Goal: Find contact information: Find contact information

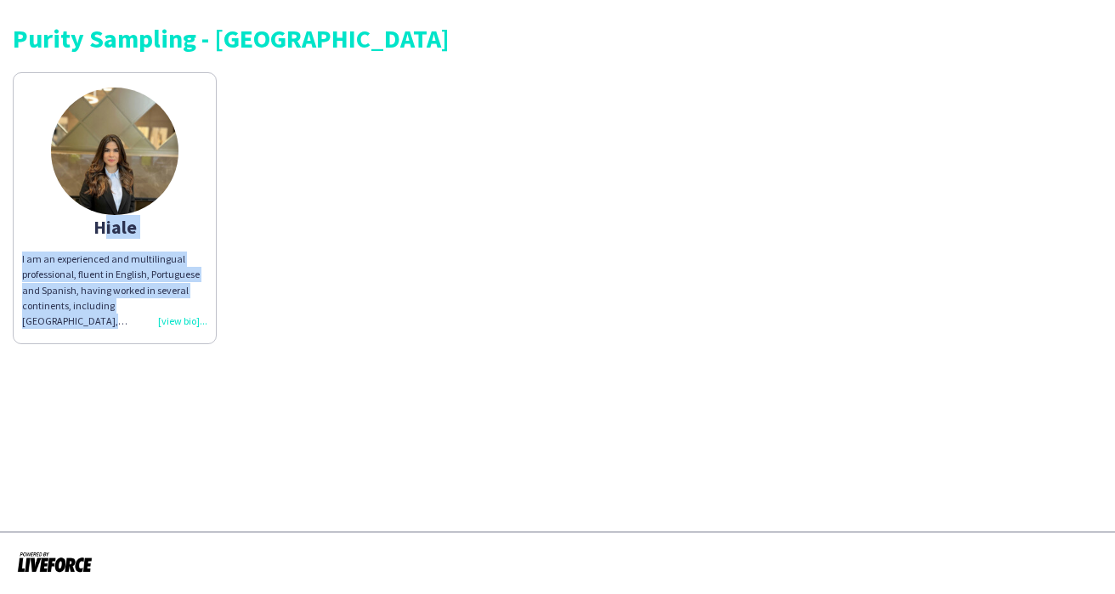
drag, startPoint x: 74, startPoint y: 222, endPoint x: 150, endPoint y: 321, distance: 124.9
click at [150, 321] on app-share-pages-crew-card "Hiale I am an experienced and multilingual professional, fluent in English, Por…" at bounding box center [115, 208] width 204 height 272
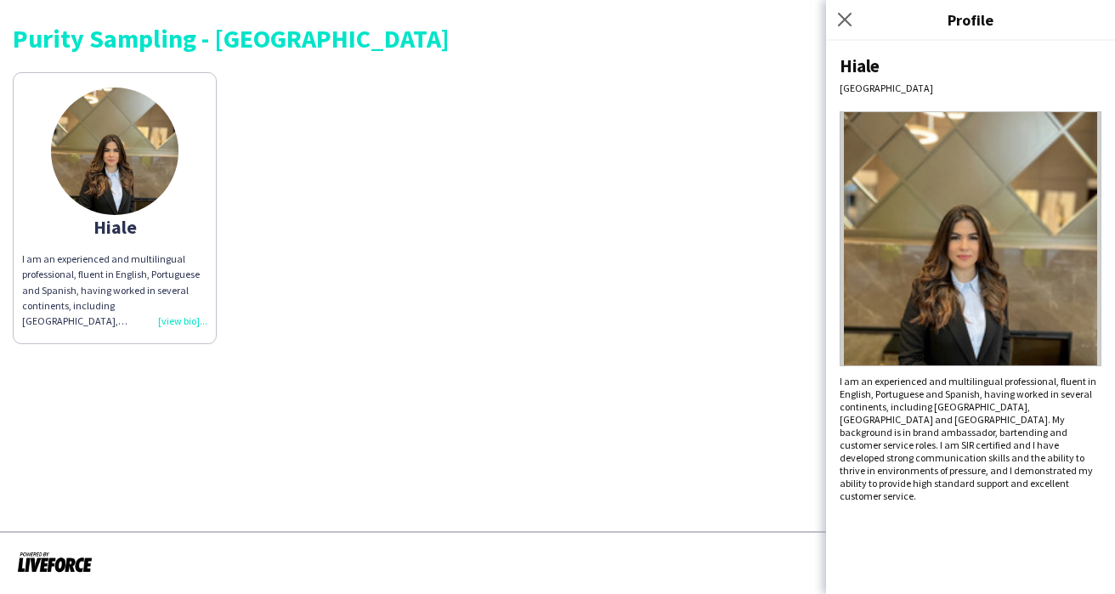
click at [178, 321] on div "I am an experienced and multilingual professional, fluent in English, Portugues…" at bounding box center [114, 289] width 185 height 77
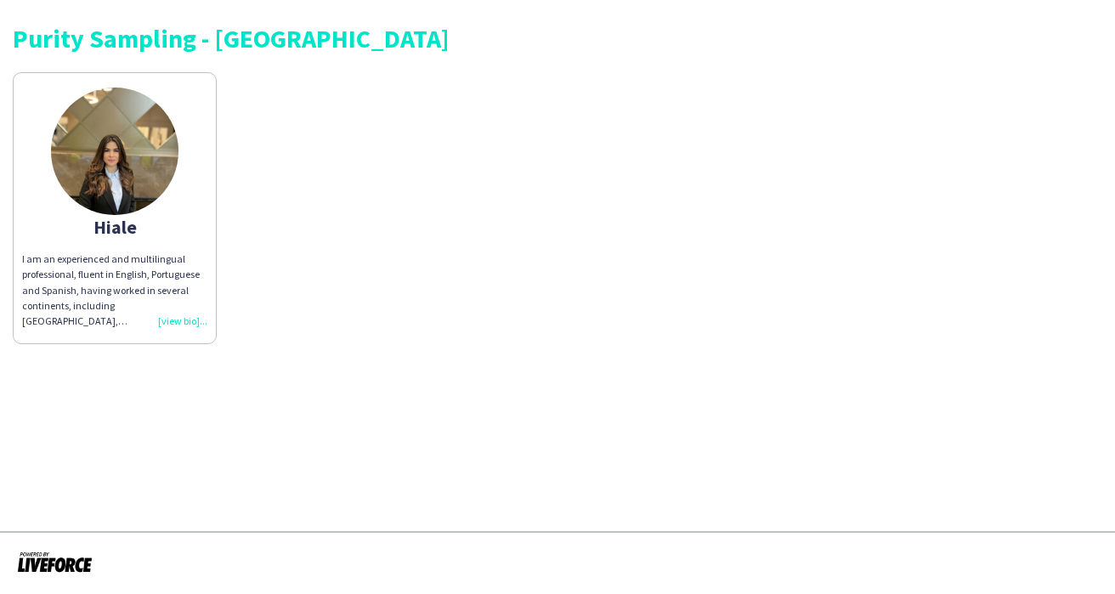
click at [178, 321] on div "I am an experienced and multilingual professional, fluent in English, Portugues…" at bounding box center [114, 289] width 185 height 77
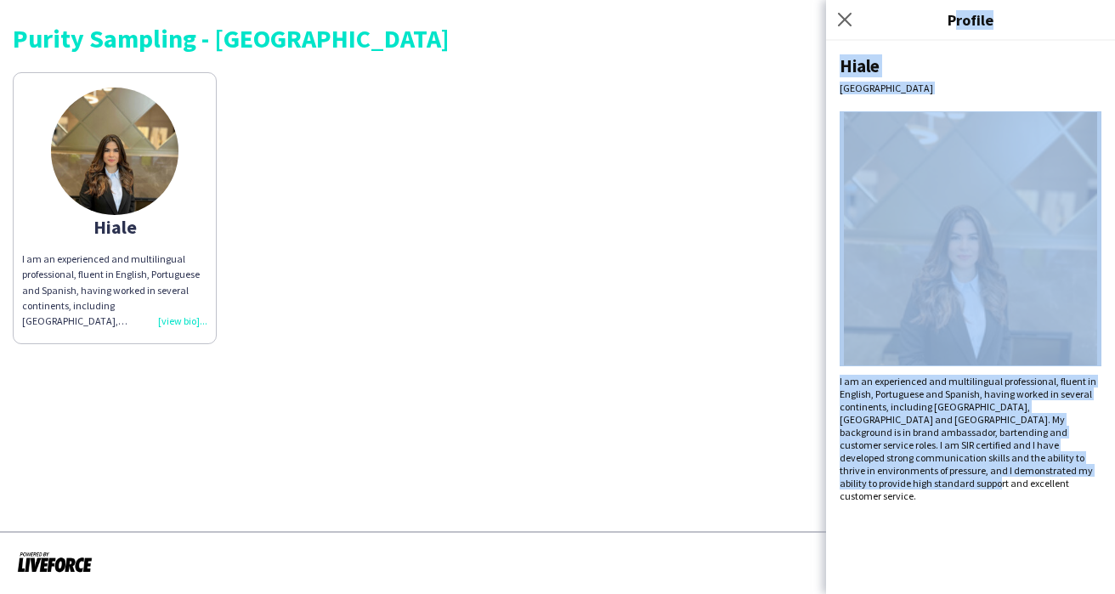
drag, startPoint x: 891, startPoint y: 517, endPoint x: 859, endPoint y: 36, distance: 482.0
click at [859, 36] on app-profile-popin "Close pop-in Profile [PERSON_NAME] I am an experienced and multilingual profess…" at bounding box center [970, 297] width 289 height 594
copy app-profile-popin "Profile [PERSON_NAME] I am an experienced and multilingual professional, fluent…"
